Goal: Task Accomplishment & Management: Complete application form

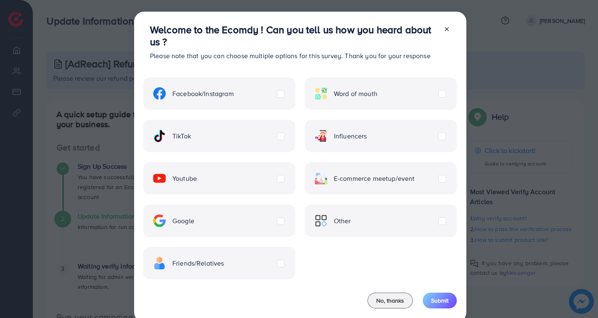
click at [445, 27] on icon at bounding box center [447, 29] width 7 height 7
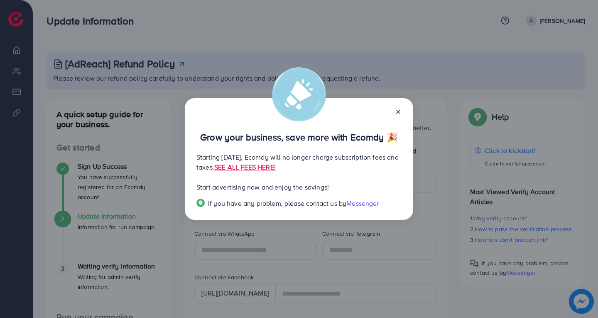
click at [403, 111] on div "Grow your business, save more with Ecomdy 🎉 Starting [DATE], Ecomdy will no lon…" at bounding box center [299, 159] width 228 height 122
drag, startPoint x: 292, startPoint y: 141, endPoint x: 344, endPoint y: 141, distance: 52.3
click at [344, 141] on p "Grow your business, save more with Ecomdy 🎉" at bounding box center [298, 137] width 205 height 10
click at [360, 145] on div "Grow your business, save more with Ecomdy 🎉 Starting [DATE], Ecomdy will no lon…" at bounding box center [299, 159] width 228 height 122
drag, startPoint x: 233, startPoint y: 158, endPoint x: 284, endPoint y: 160, distance: 51.2
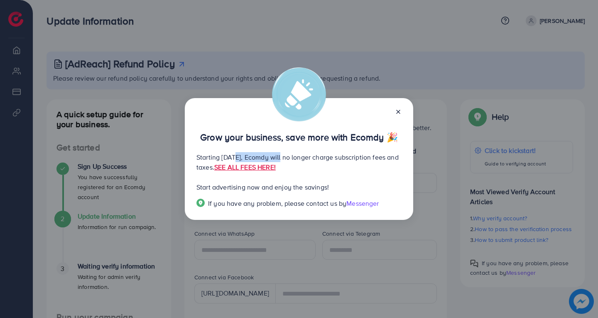
click at [284, 160] on p "Starting [DATE], Ecomdy will no longer charge subscription fees and taxes. SEE …" at bounding box center [298, 162] width 205 height 20
click at [324, 157] on p "Starting [DATE], Ecomdy will no longer charge subscription fees and taxes. SEE …" at bounding box center [298, 162] width 205 height 20
drag, startPoint x: 252, startPoint y: 169, endPoint x: 261, endPoint y: 169, distance: 9.6
click at [261, 169] on p "Starting [DATE], Ecomdy will no longer charge subscription fees and taxes. SEE …" at bounding box center [298, 162] width 205 height 20
click at [269, 179] on div "Grow your business, save more with Ecomdy 🎉 Starting [DATE], Ecomdy will no lon…" at bounding box center [299, 159] width 228 height 122
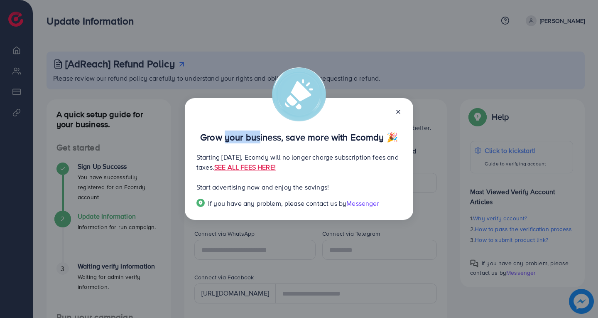
drag, startPoint x: 223, startPoint y: 140, endPoint x: 255, endPoint y: 140, distance: 32.0
click at [255, 140] on p "Grow your business, save more with Ecomdy 🎉" at bounding box center [298, 137] width 205 height 10
click at [275, 140] on p "Grow your business, save more with Ecomdy 🎉" at bounding box center [298, 137] width 205 height 10
click at [397, 110] on line at bounding box center [398, 111] width 3 height 3
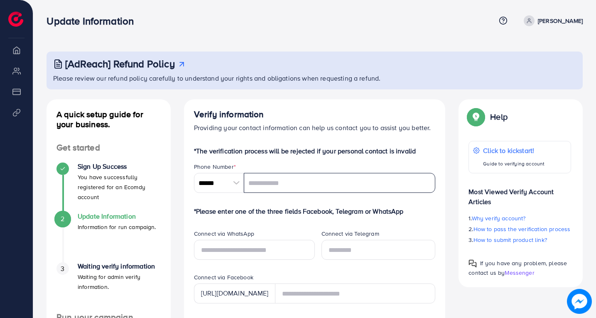
click at [327, 187] on input "tel" at bounding box center [340, 183] width 192 height 20
click at [230, 189] on div at bounding box center [236, 183] width 15 height 20
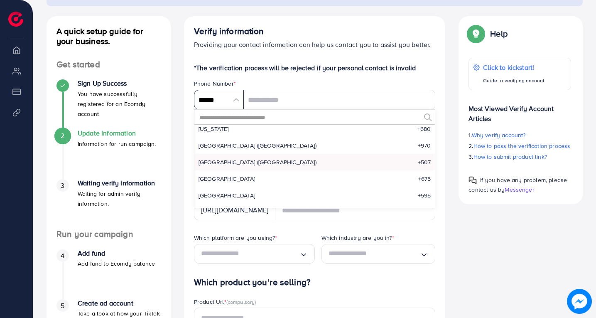
scroll to position [2632, 0]
click at [246, 189] on li "Pakistan (‫[GEOGRAPHIC_DATA]‬‎) +92" at bounding box center [314, 195] width 241 height 17
type input "******"
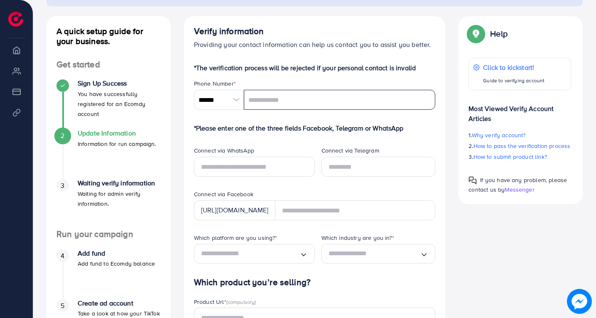
click at [282, 105] on input "tel" at bounding box center [340, 100] width 192 height 20
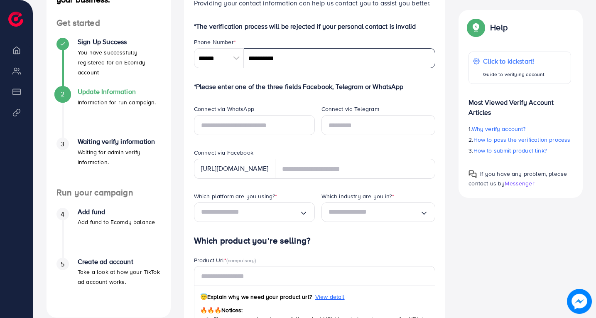
type input "**********"
click at [294, 214] on input "Search for option" at bounding box center [250, 212] width 98 height 13
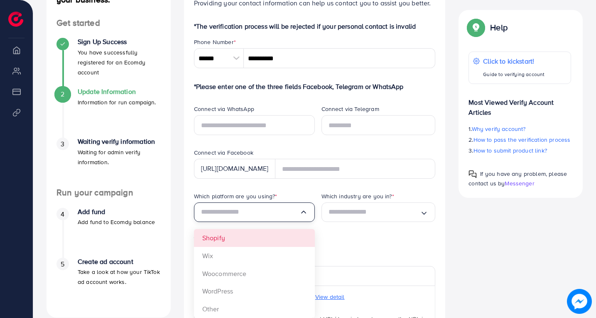
click at [271, 233] on div "Which platform are you using? * Loading... Shopify Wix Woocommerce WordPress Ot…" at bounding box center [251, 214] width 128 height 44
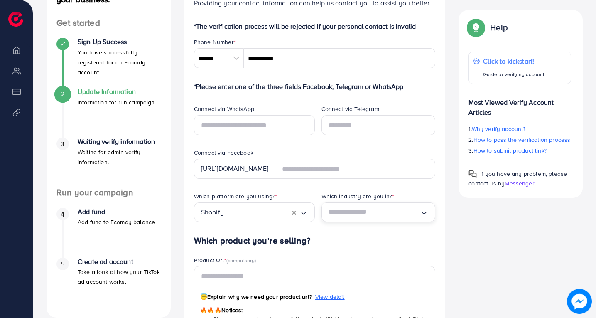
drag, startPoint x: 343, startPoint y: 214, endPoint x: 349, endPoint y: 214, distance: 6.2
click at [345, 214] on input "Search for option" at bounding box center [375, 212] width 92 height 13
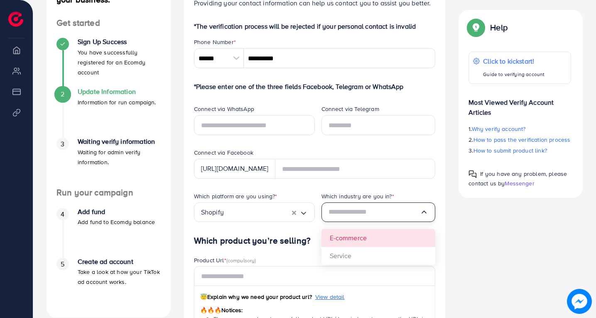
click at [369, 236] on div "Which platform are you using? * Shopify Loading... Which industry are you in? *…" at bounding box center [314, 214] width 255 height 44
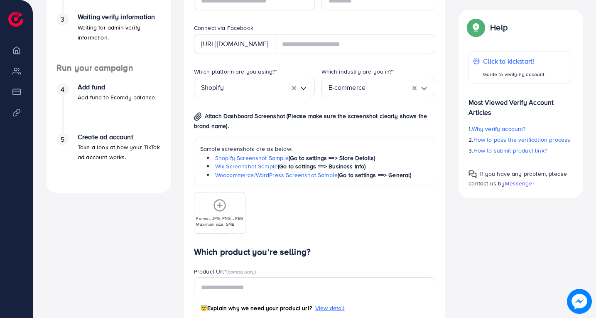
scroll to position [291, 0]
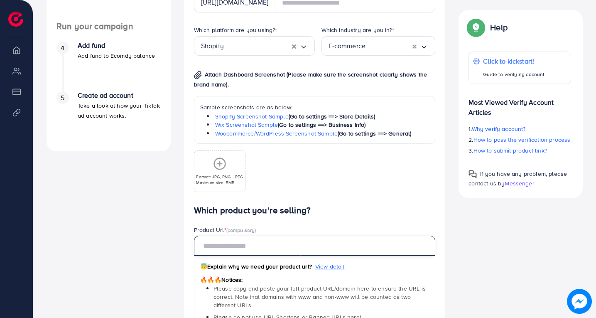
click at [269, 247] on input "text" at bounding box center [315, 246] width 242 height 20
paste input "**********"
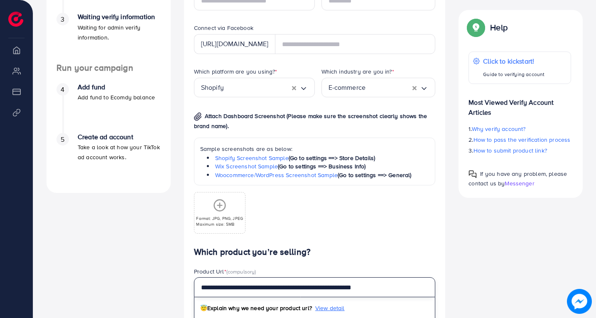
type input "**********"
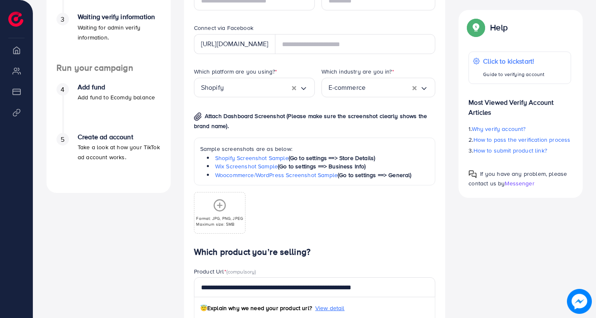
click at [233, 212] on div "Format: JPG, PNG, JPEG Maximum size: 5MB" at bounding box center [219, 213] width 50 height 28
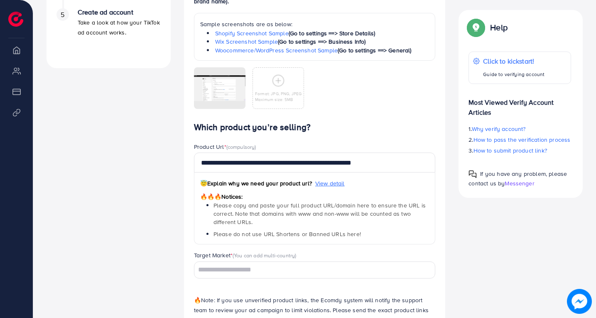
scroll to position [415, 0]
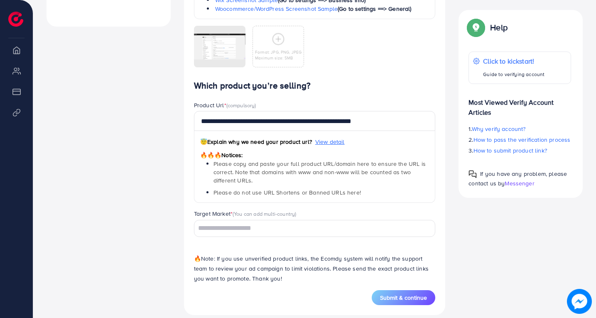
click at [278, 224] on input "Search for option" at bounding box center [310, 228] width 230 height 13
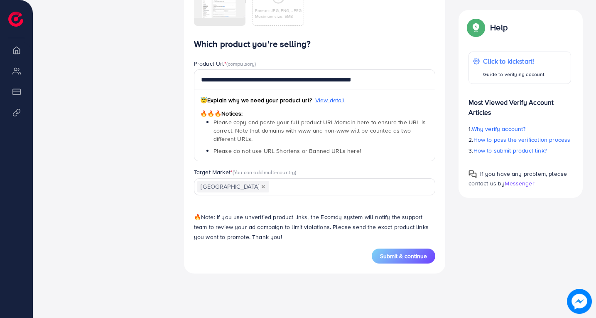
scroll to position [0, 0]
click at [248, 211] on div "**********" at bounding box center [315, 143] width 242 height 209
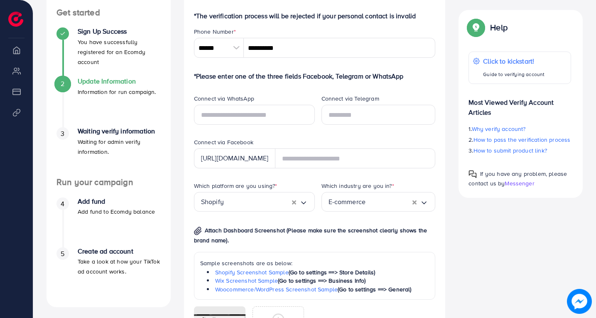
scroll to position [93, 0]
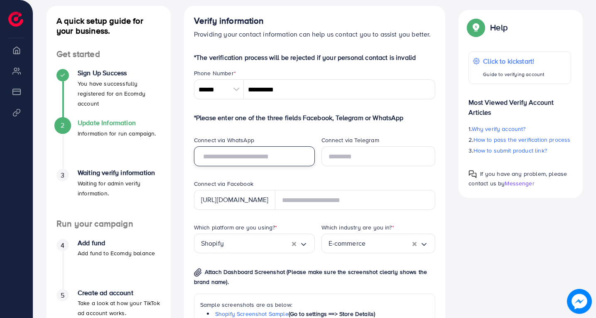
click at [276, 162] on input "text" at bounding box center [254, 156] width 121 height 20
type input "**********"
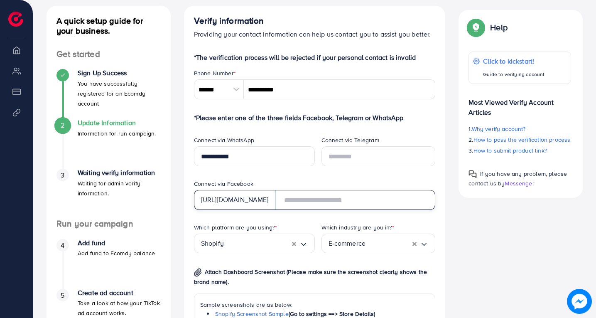
click at [327, 201] on input "text" at bounding box center [355, 200] width 161 height 20
paste input "**********"
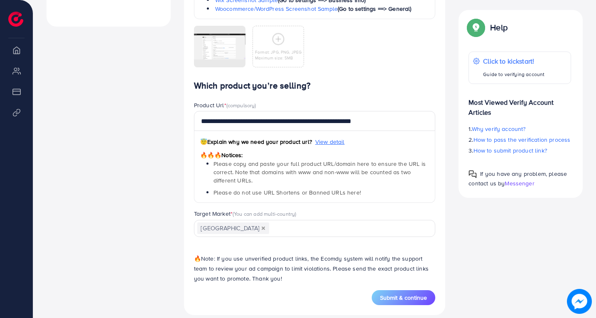
scroll to position [426, 0]
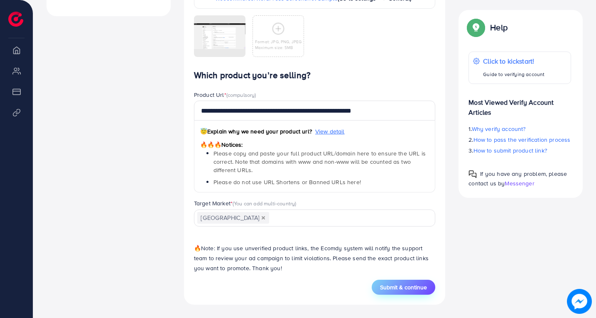
click at [389, 282] on button "Submit & continue" at bounding box center [404, 287] width 64 height 15
type input "*******"
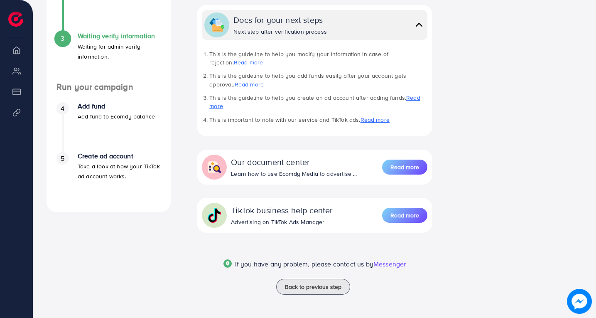
scroll to position [64, 0]
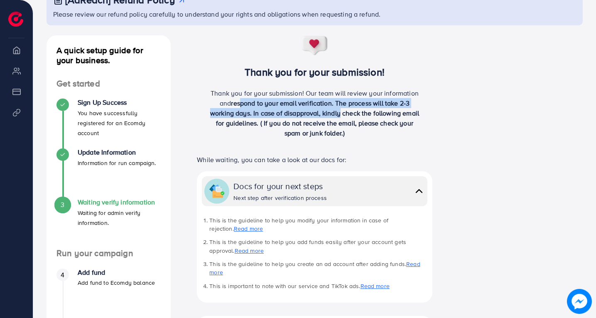
drag, startPoint x: 242, startPoint y: 98, endPoint x: 390, endPoint y: 115, distance: 149.2
click at [350, 115] on span "respond to your email verification. The process will take 2-3 working days. In …" at bounding box center [314, 117] width 209 height 39
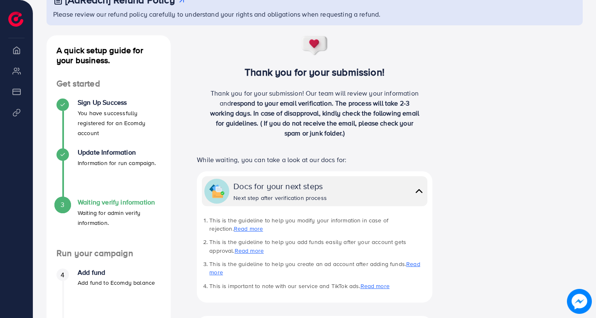
click at [457, 117] on div "A quick setup guide for your business. Get started Sign Up Success You have suc…" at bounding box center [315, 252] width 550 height 435
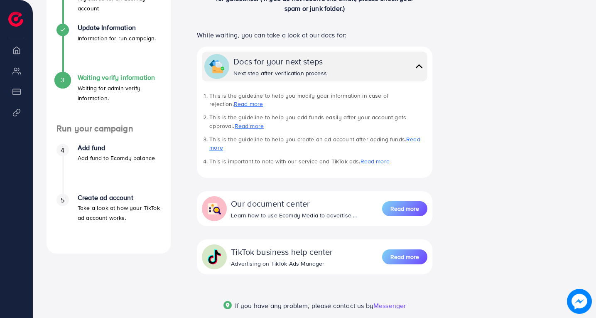
scroll to position [147, 0]
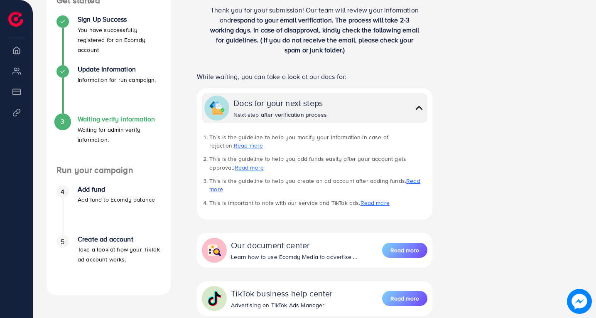
click at [418, 110] on img at bounding box center [419, 108] width 12 height 12
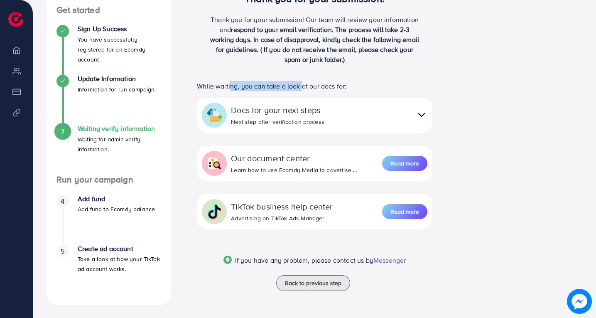
drag, startPoint x: 228, startPoint y: 86, endPoint x: 300, endPoint y: 90, distance: 71.5
click at [300, 90] on p "While waiting, you can take a look at our docs for:" at bounding box center [315, 86] width 236 height 10
click at [364, 82] on p "While waiting, you can take a look at our docs for:" at bounding box center [315, 86] width 236 height 10
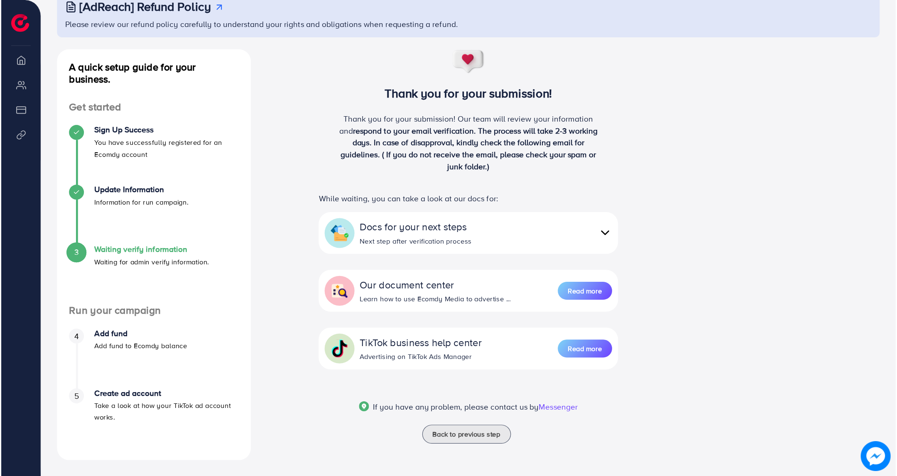
scroll to position [0, 0]
